Goal: Navigation & Orientation: Go to known website

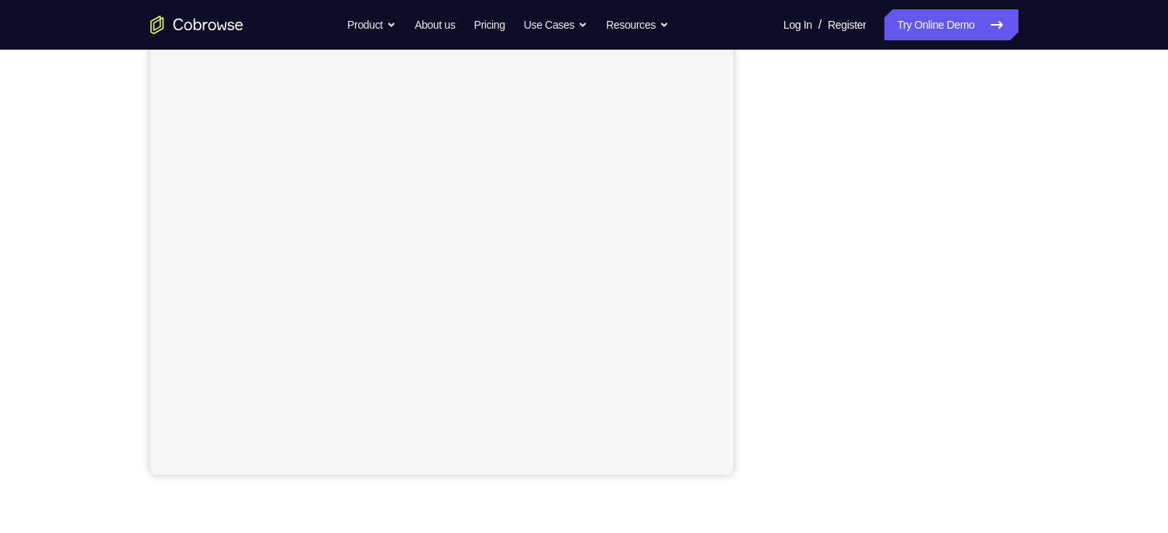
scroll to position [271, 0]
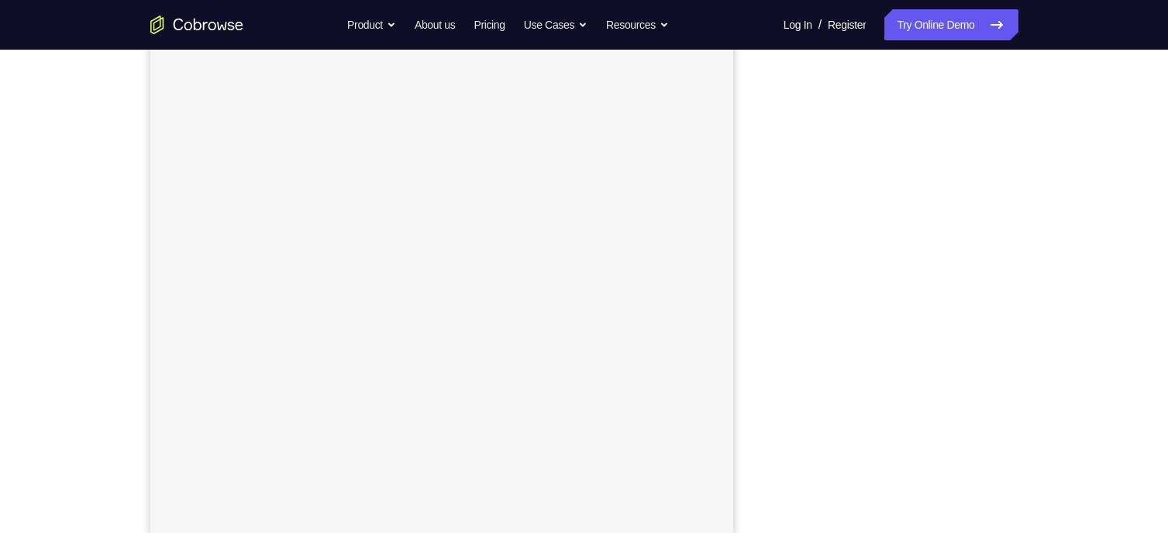
scroll to position [188, 0]
click at [1109, 102] on div "Your Support Agent Your Customer Web iOS Android Next Steps We’d be happy to gi…" at bounding box center [584, 372] width 1168 height 1023
